Goal: Transaction & Acquisition: Purchase product/service

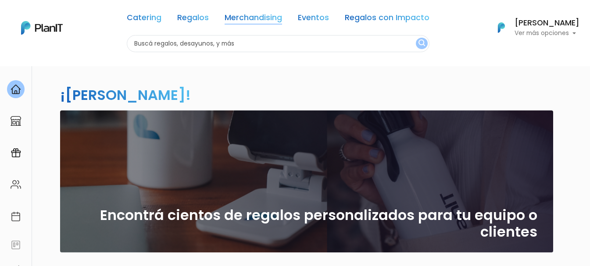
click at [263, 21] on link "Merchandising" at bounding box center [252, 19] width 57 height 11
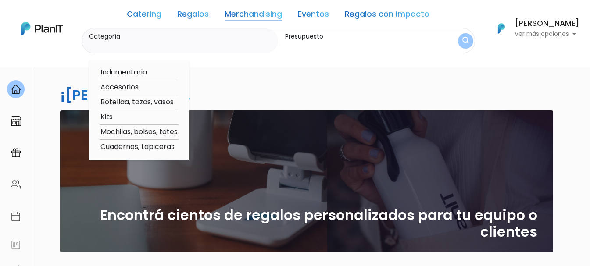
click at [121, 87] on option "Accesorios" at bounding box center [138, 87] width 79 height 11
type input "Accesorios"
type input "$0 - $1000"
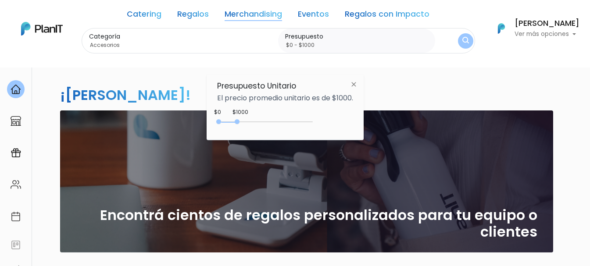
click at [354, 83] on img at bounding box center [353, 84] width 16 height 16
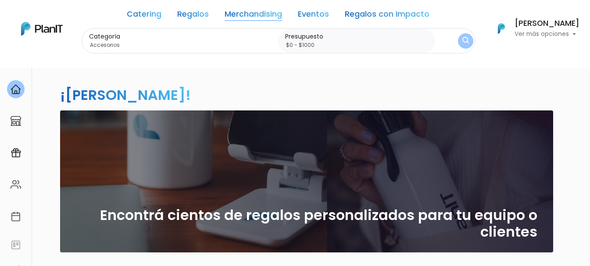
click at [465, 41] on img "submit" at bounding box center [465, 41] width 7 height 8
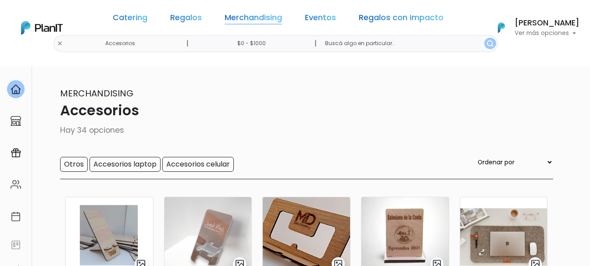
click at [256, 21] on link "Merchandising" at bounding box center [252, 19] width 57 height 11
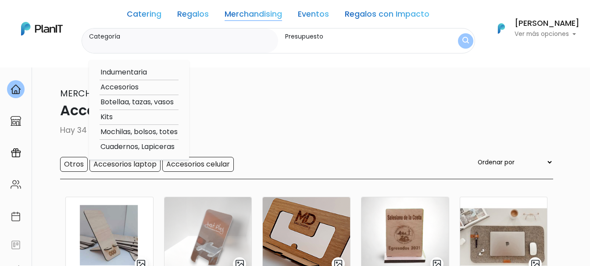
click at [134, 132] on option "Mochilas, bolsos, totes" at bounding box center [138, 132] width 79 height 11
type input "Mochilas, bolsos, totes"
type input "$0 - $1000"
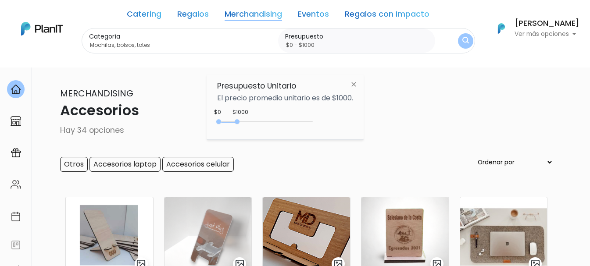
click at [464, 38] on img "submit" at bounding box center [465, 41] width 7 height 8
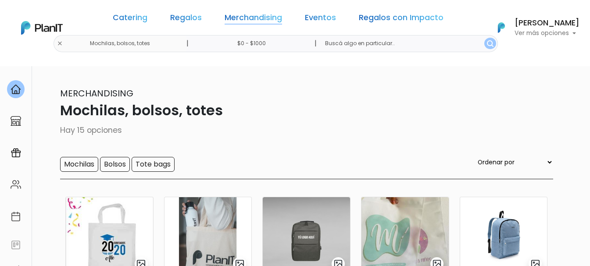
click at [262, 23] on link "Merchandising" at bounding box center [252, 19] width 57 height 11
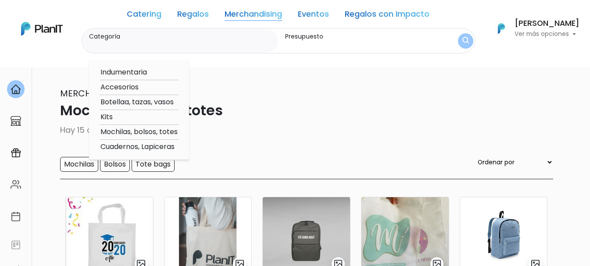
click at [313, 16] on link "Eventos" at bounding box center [313, 16] width 31 height 11
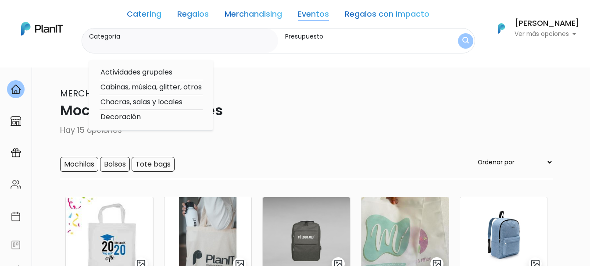
click at [235, 12] on link "Merchandising" at bounding box center [252, 16] width 57 height 11
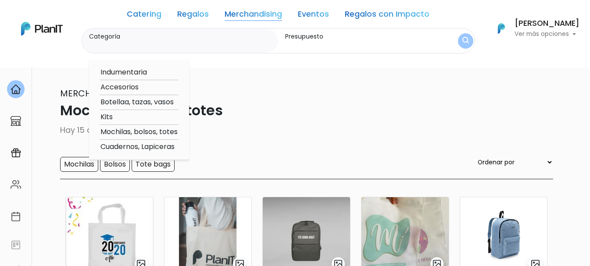
click at [114, 112] on option "Kits" at bounding box center [138, 117] width 79 height 11
type input "Kits"
type input "$0 - $1000"
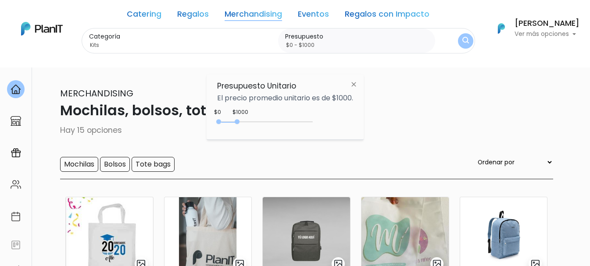
click at [462, 37] on img "submit" at bounding box center [465, 41] width 7 height 8
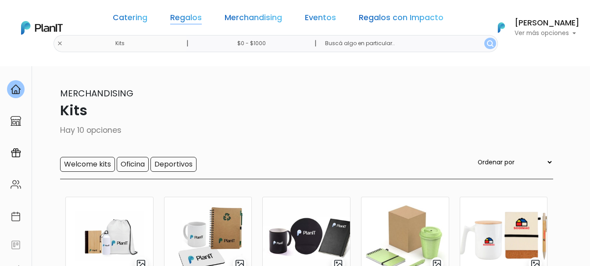
click at [197, 14] on link "Regalos" at bounding box center [186, 19] width 32 height 11
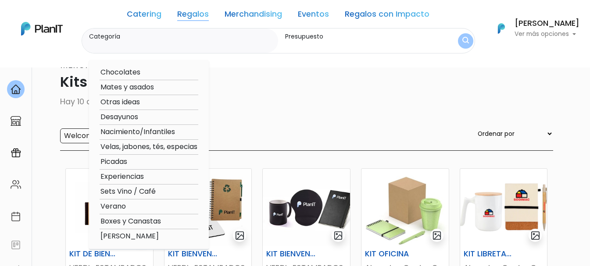
scroll to position [44, 0]
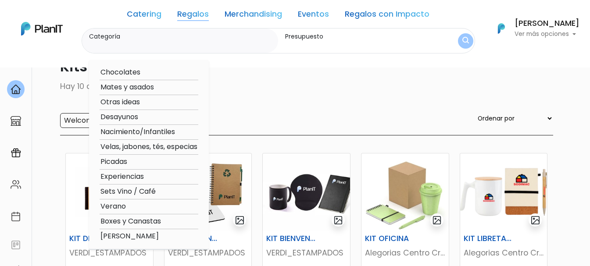
click at [324, 111] on div "Merchandising Kits Hay 10 opciones Welcome kits Oficina Deportivos Ordenar por …" at bounding box center [294, 89] width 515 height 92
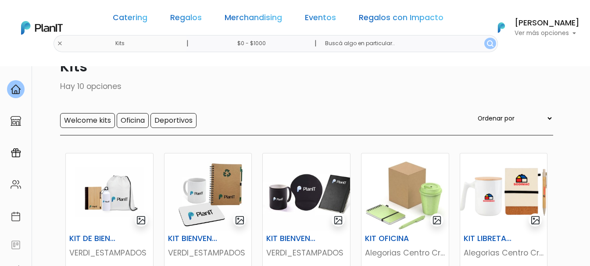
click at [273, 21] on link "Merchandising" at bounding box center [252, 19] width 57 height 11
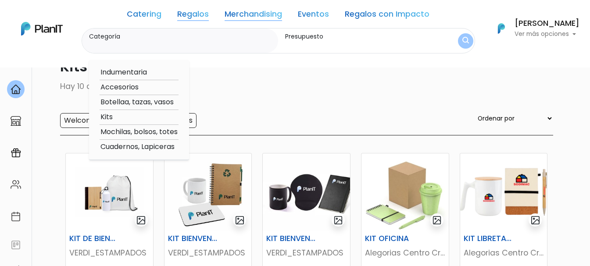
click at [159, 148] on option "Cuadernos, Lapiceras" at bounding box center [138, 147] width 79 height 11
type input "Cuadernos, Lapiceras"
type input "$0 - $1000"
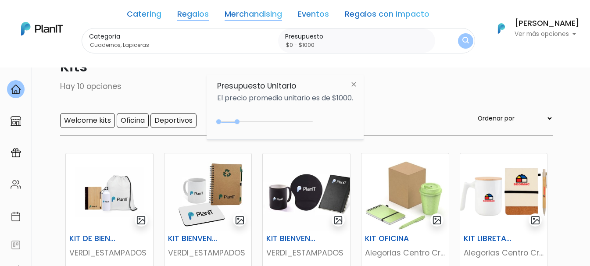
click at [462, 43] on img "submit" at bounding box center [465, 41] width 7 height 8
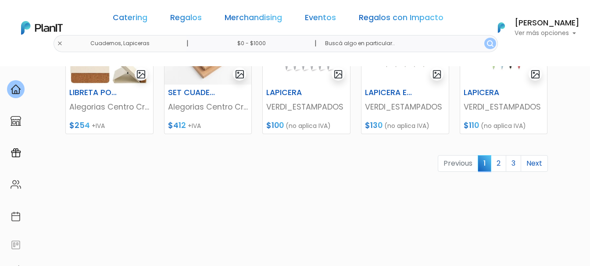
scroll to position [482, 0]
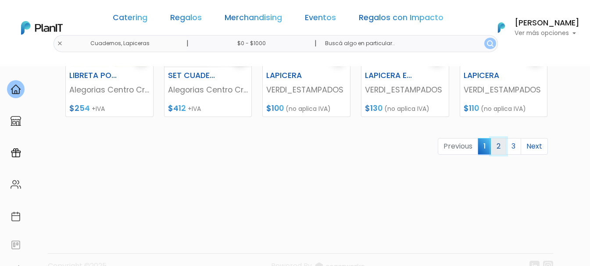
click at [504, 148] on link "2" at bounding box center [497, 146] width 15 height 17
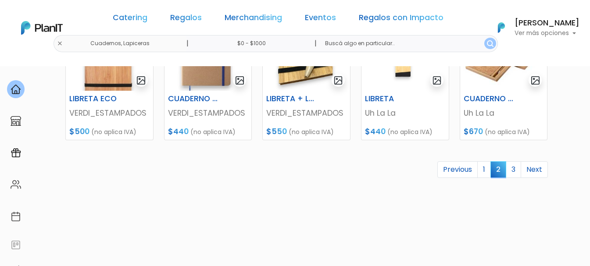
scroll to position [482, 0]
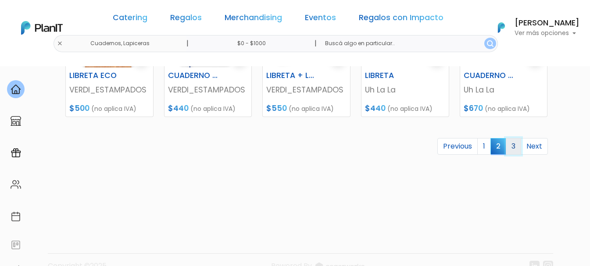
click at [508, 146] on link "3" at bounding box center [512, 146] width 15 height 17
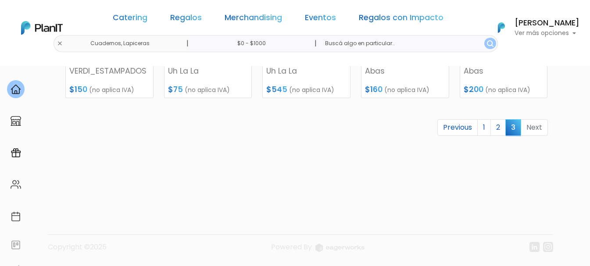
scroll to position [57, 0]
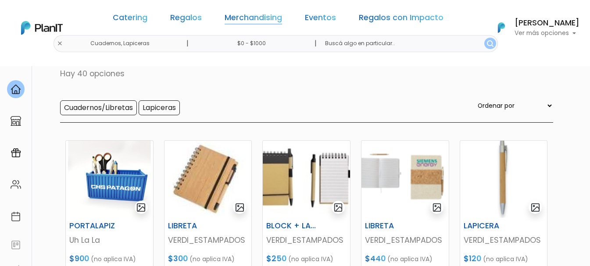
click at [251, 18] on link "Merchandising" at bounding box center [252, 19] width 57 height 11
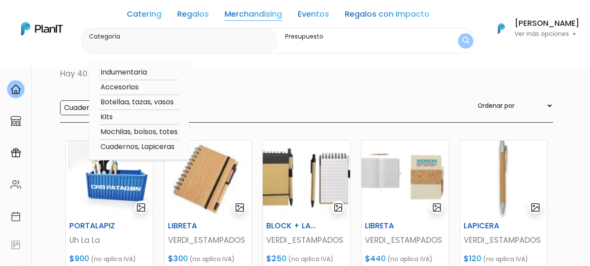
click at [161, 99] on option "Botellaa, tazas, vasos" at bounding box center [138, 102] width 79 height 11
type input "Botellaa, tazas, vasos"
type input "$0 - $1000"
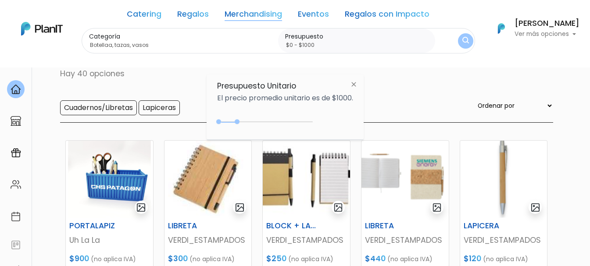
click at [462, 39] on img "submit" at bounding box center [465, 41] width 7 height 8
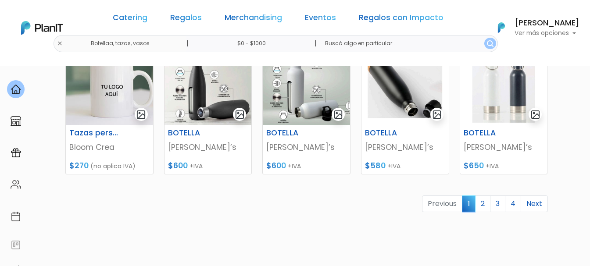
scroll to position [438, 0]
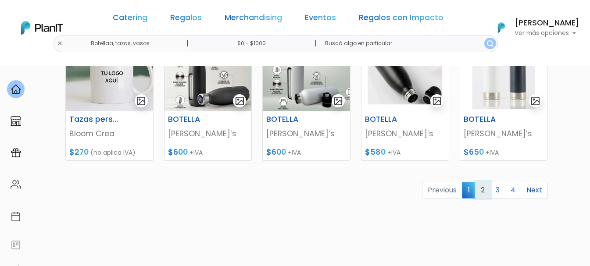
click at [486, 191] on link "2" at bounding box center [482, 190] width 15 height 17
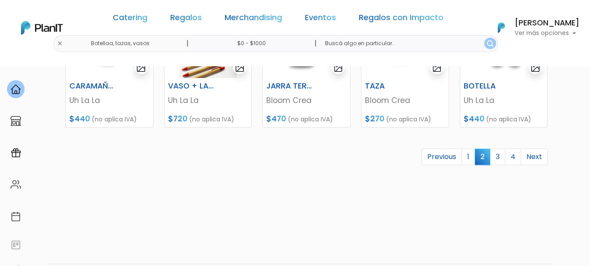
scroll to position [482, 0]
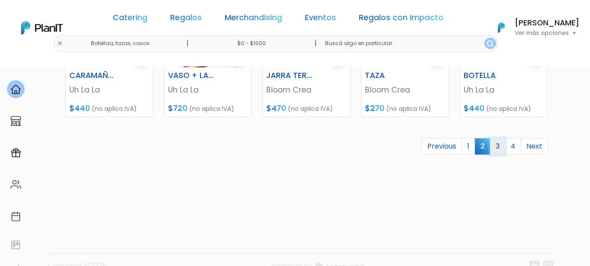
click at [501, 153] on link "3" at bounding box center [497, 146] width 15 height 17
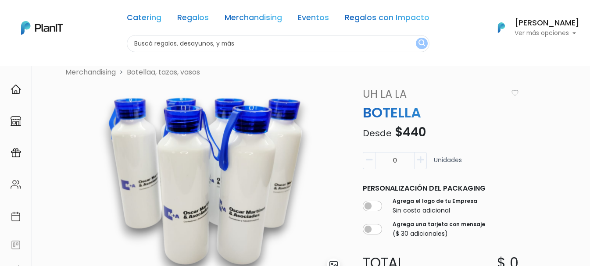
scroll to position [19, 0]
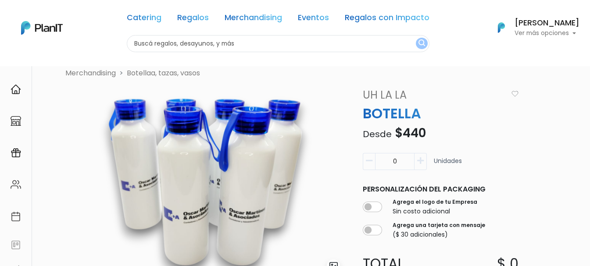
drag, startPoint x: 408, startPoint y: 159, endPoint x: 377, endPoint y: 162, distance: 31.2
click at [377, 162] on input "0" at bounding box center [394, 161] width 39 height 17
type input "250"
click at [551, 159] on div "Merchandising Botellaa, tazas, vasos slide 1 of 1 Descripción Botella aluminio …" at bounding box center [309, 251] width 498 height 366
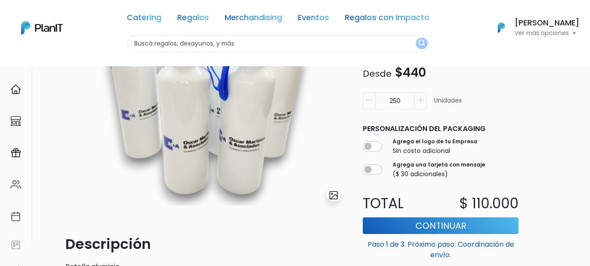
scroll to position [107, 0]
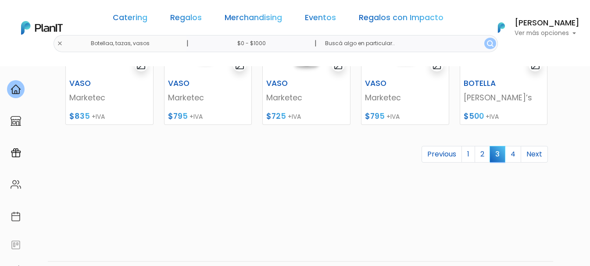
scroll to position [501, 0]
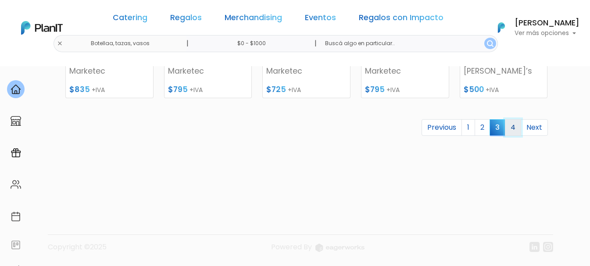
click at [513, 122] on link "4" at bounding box center [512, 127] width 16 height 17
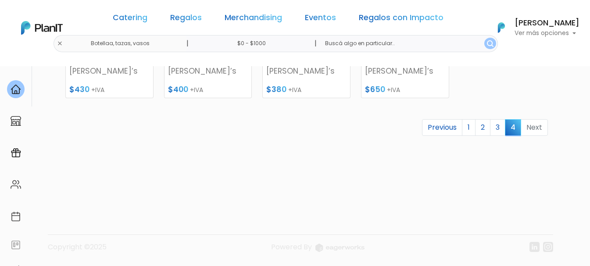
scroll to position [7, 0]
